Goal: Information Seeking & Learning: Learn about a topic

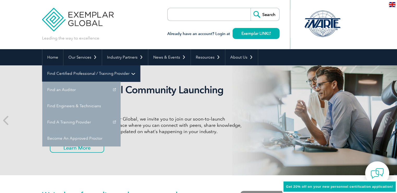
click at [140, 65] on link "Find Certified Professional / Training Provider" at bounding box center [91, 73] width 98 height 16
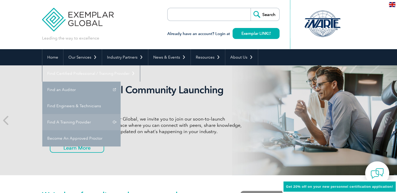
click at [121, 114] on link "Find A Training Provider" at bounding box center [81, 122] width 78 height 16
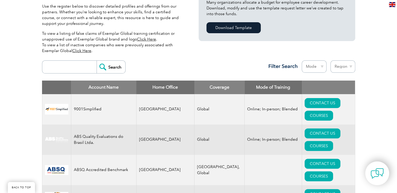
scroll to position [149, 0]
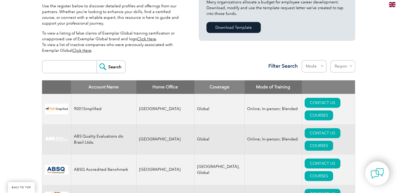
click at [72, 66] on input "search" at bounding box center [71, 66] width 52 height 13
type input "biqs"
click at [97, 60] on input "Search" at bounding box center [111, 66] width 29 height 13
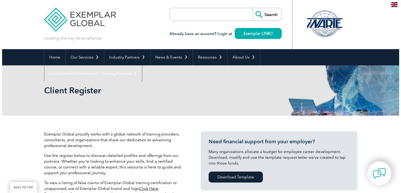
scroll to position [134, 0]
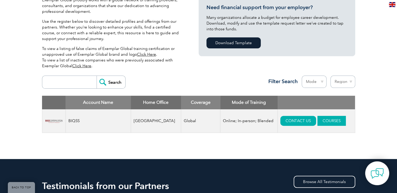
click at [321, 121] on link "COURSES" at bounding box center [332, 121] width 28 height 10
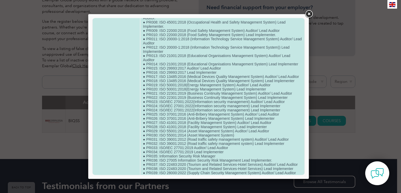
scroll to position [51, 0]
drag, startPoint x: 238, startPoint y: 145, endPoint x: 141, endPoint y: 146, distance: 97.2
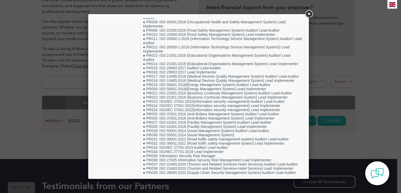
drag, startPoint x: 156, startPoint y: 131, endPoint x: 361, endPoint y: 121, distance: 204.7
click at [361, 121] on div at bounding box center [200, 96] width 401 height 193
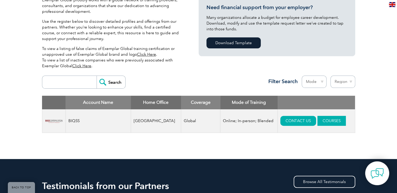
click at [318, 122] on link "COURSES" at bounding box center [332, 121] width 28 height 10
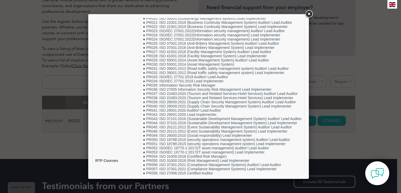
scroll to position [121, 0]
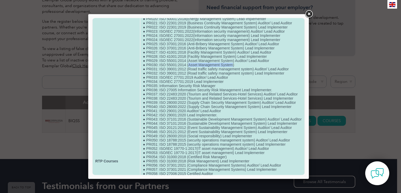
drag, startPoint x: 231, startPoint y: 75, endPoint x: 187, endPoint y: 76, distance: 44.2
click at [187, 76] on td "● ISO23592:2021 Service excellence Model and Organizational Excellence Lead Aud…" at bounding box center [223, 161] width 164 height 500
copy td "Asset Management System"
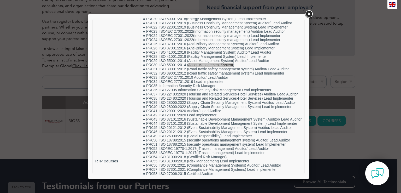
click at [309, 13] on link at bounding box center [308, 13] width 9 height 9
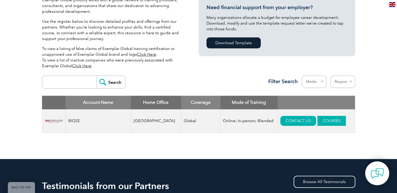
click at [326, 121] on link "COURSES" at bounding box center [332, 121] width 28 height 10
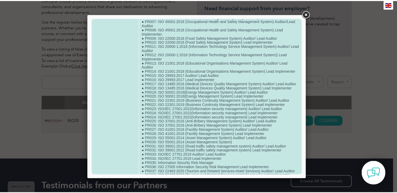
scroll to position [44, 0]
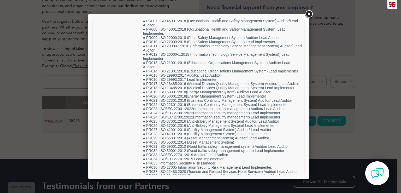
click at [312, 11] on link at bounding box center [308, 13] width 9 height 9
